Goal: Navigation & Orientation: Go to known website

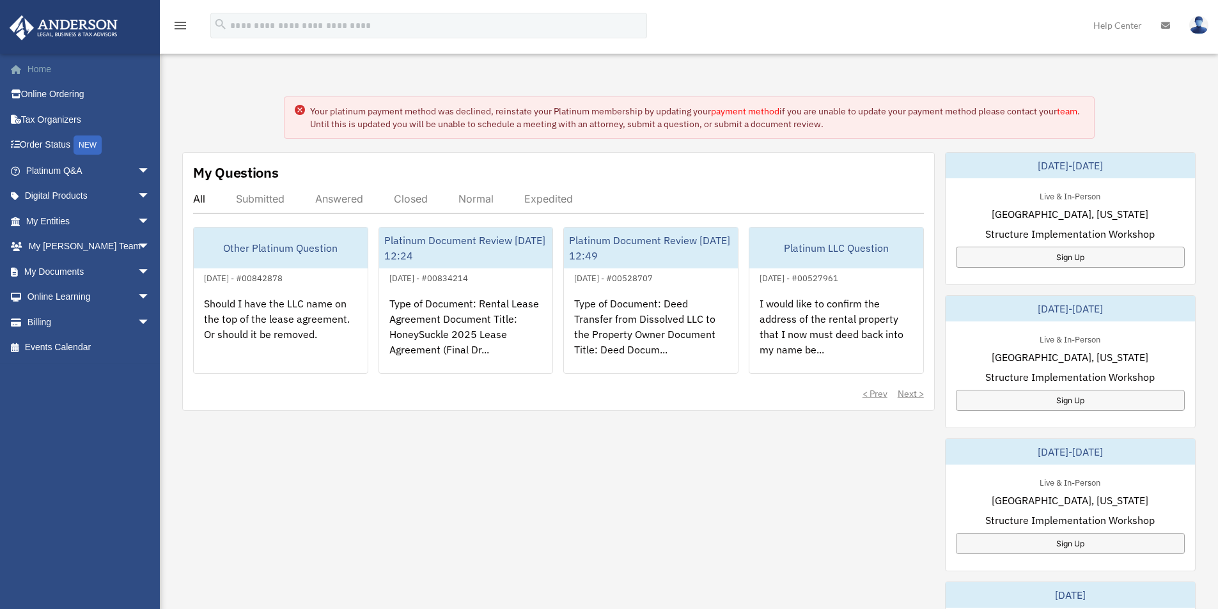
click at [42, 66] on link "Home" at bounding box center [89, 69] width 160 height 26
click at [35, 65] on link "Home" at bounding box center [89, 69] width 160 height 26
